Goal: Task Accomplishment & Management: Manage account settings

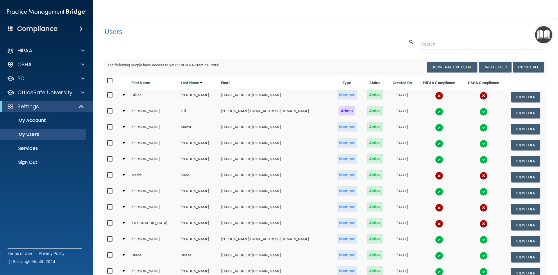
select select "20"
click at [40, 49] on div "HIPAA" at bounding box center [39, 50] width 72 height 7
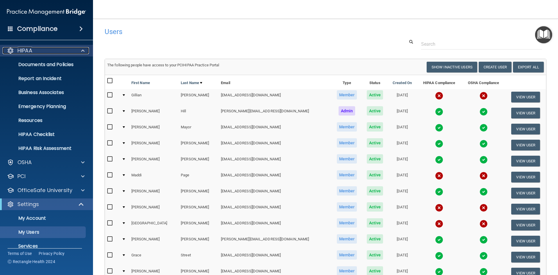
click at [40, 49] on div "HIPAA" at bounding box center [39, 50] width 72 height 7
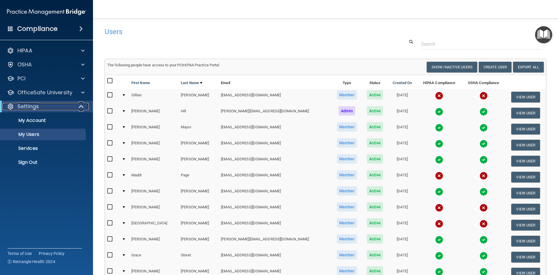
click at [43, 105] on div "Settings" at bounding box center [39, 106] width 72 height 7
click at [44, 136] on p "My Users" at bounding box center [43, 134] width 79 height 6
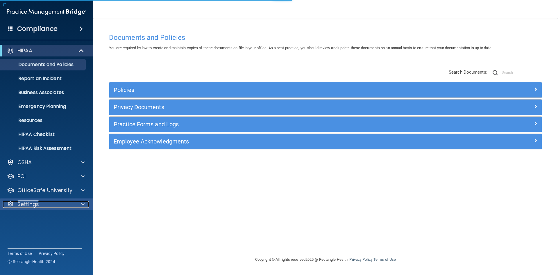
click at [44, 203] on div "Settings" at bounding box center [39, 204] width 72 height 7
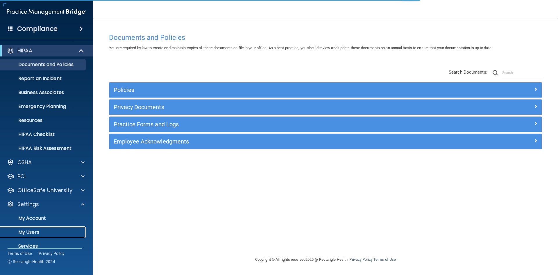
click at [33, 231] on p "My Users" at bounding box center [43, 232] width 79 height 6
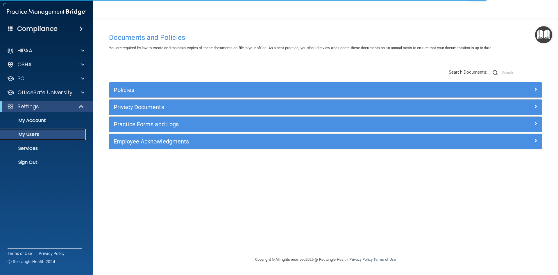
select select "20"
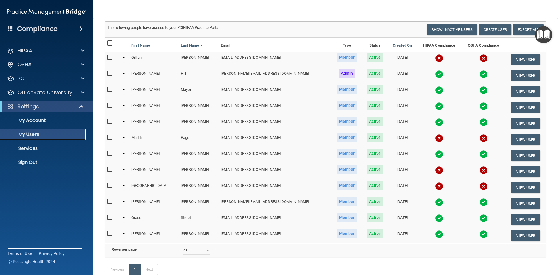
scroll to position [20, 0]
